Goal: Navigation & Orientation: Go to known website

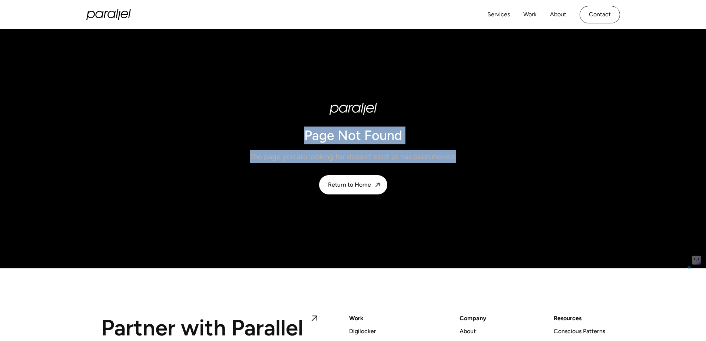
drag, startPoint x: 313, startPoint y: 102, endPoint x: 473, endPoint y: 156, distance: 168.6
click at [473, 156] on div "Page Not Found The page you are looking for doesn't exist or has been moved. Re…" at bounding box center [353, 148] width 706 height 181
click at [494, 161] on div "Page Not Found The page you are looking for doesn't exist or has been moved. Re…" at bounding box center [353, 149] width 445 height 92
drag, startPoint x: 318, startPoint y: 102, endPoint x: 468, endPoint y: 164, distance: 163.0
click at [468, 164] on div "Page Not Found The page you are looking for doesn't exist or has been moved. Re…" at bounding box center [353, 148] width 706 height 181
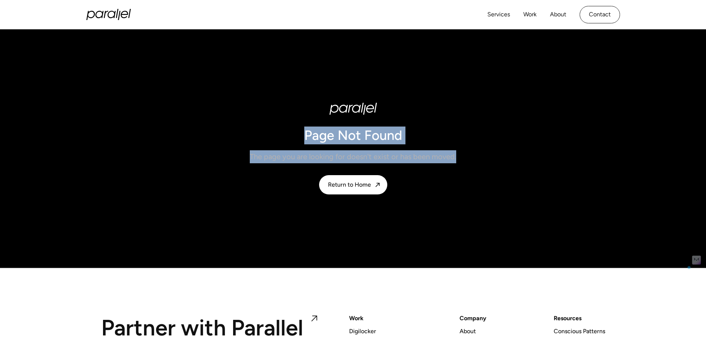
click at [485, 171] on div "Page Not Found The page you are looking for doesn't exist or has been moved. Re…" at bounding box center [353, 149] width 445 height 92
drag, startPoint x: 478, startPoint y: 159, endPoint x: 312, endPoint y: 101, distance: 176.0
click at [312, 102] on div "Page Not Found The page you are looking for doesn't exist or has been moved. Re…" at bounding box center [353, 148] width 706 height 181
click at [581, 178] on div "Page Not Found The page you are looking for doesn't exist or has been moved. Re…" at bounding box center [353, 149] width 460 height 92
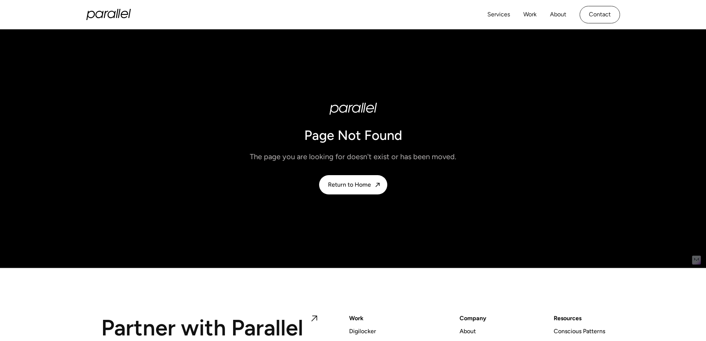
click at [114, 16] on icon "home" at bounding box center [112, 14] width 8 height 7
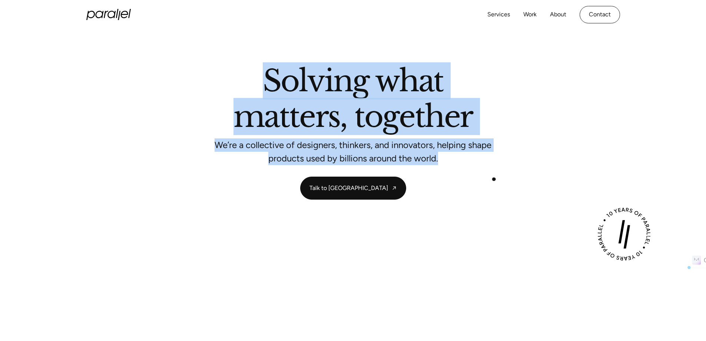
drag, startPoint x: 259, startPoint y: 71, endPoint x: 495, endPoint y: 179, distance: 259.3
click at [495, 179] on div "Solving what matters, together We’re a collective of designers, thinkers, and i…" at bounding box center [353, 132] width 504 height 133
